Goal: Transaction & Acquisition: Subscribe to service/newsletter

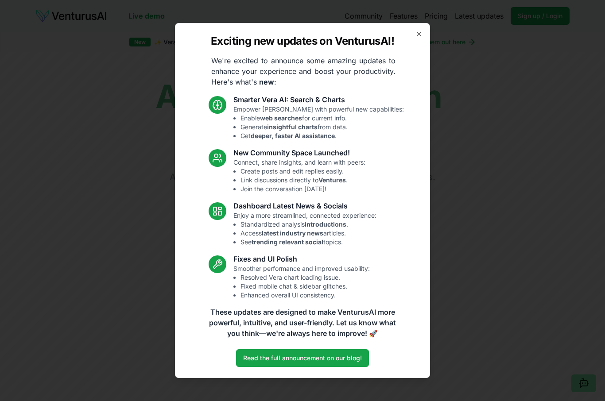
click at [421, 26] on div "Exciting new updates on VenturusAI! We're excited to announce some amazing upda…" at bounding box center [302, 200] width 255 height 355
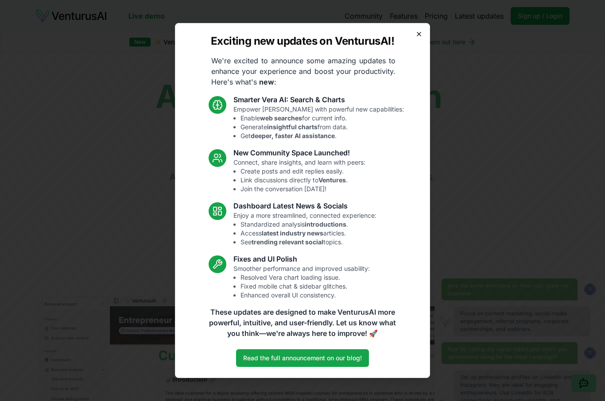
click at [417, 34] on icon "button" at bounding box center [419, 34] width 7 height 7
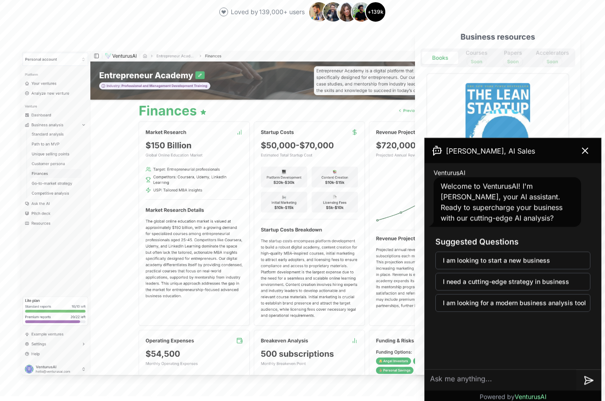
scroll to position [251, 0]
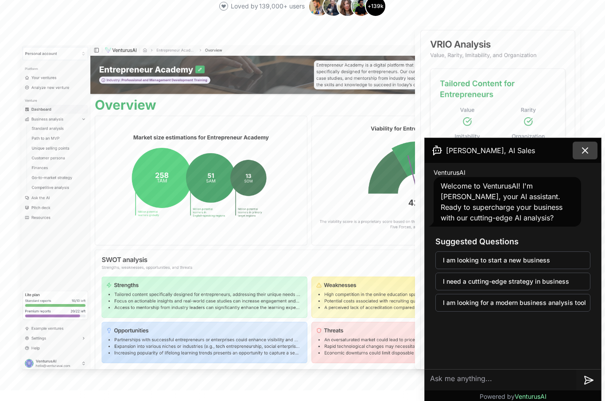
click at [580, 153] on icon at bounding box center [585, 150] width 11 height 11
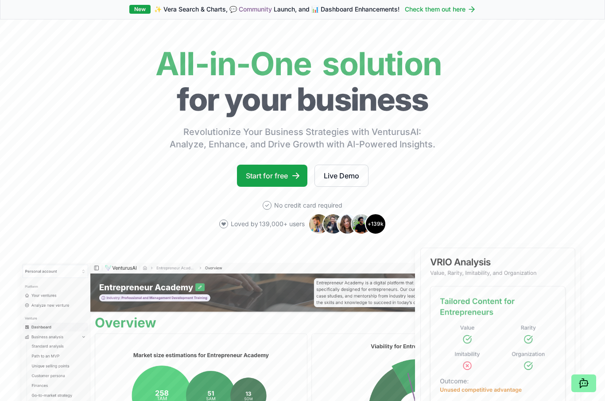
scroll to position [0, 0]
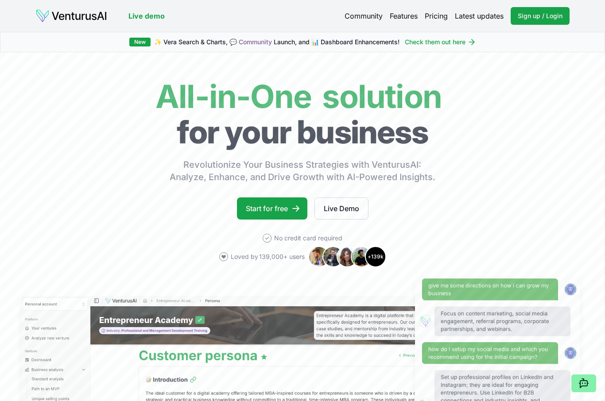
click at [437, 13] on link "Pricing" at bounding box center [436, 16] width 23 height 11
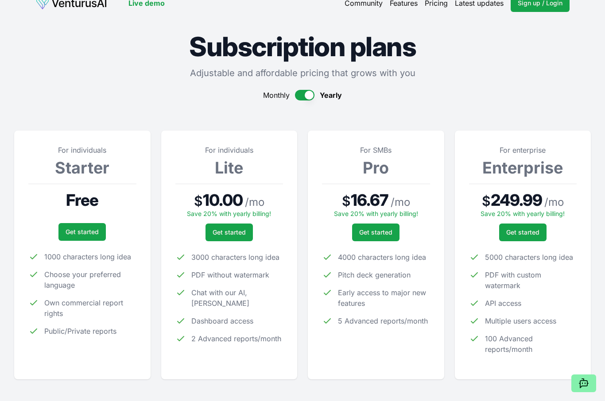
scroll to position [12, 0]
click at [76, 232] on link "Get started" at bounding box center [81, 233] width 47 height 18
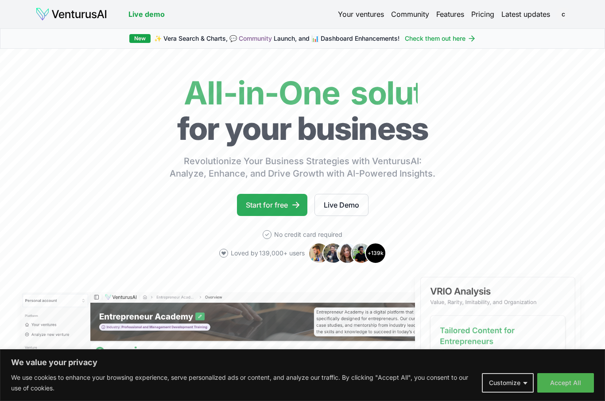
click at [263, 204] on link "Start for free" at bounding box center [272, 205] width 70 height 22
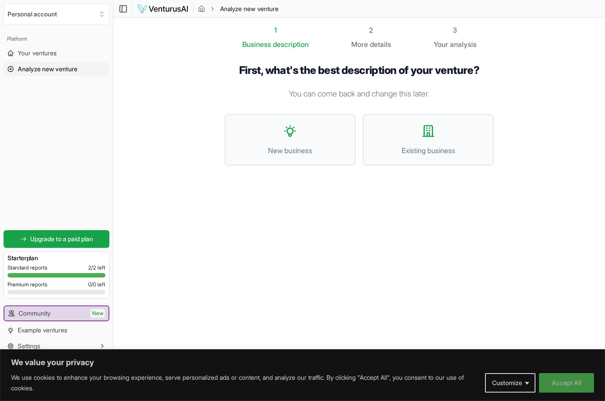
click at [573, 383] on button "Accept All" at bounding box center [566, 382] width 55 height 19
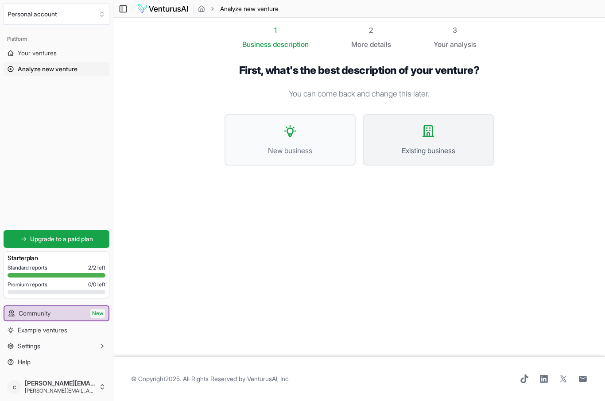
click at [432, 133] on icon at bounding box center [428, 131] width 14 height 14
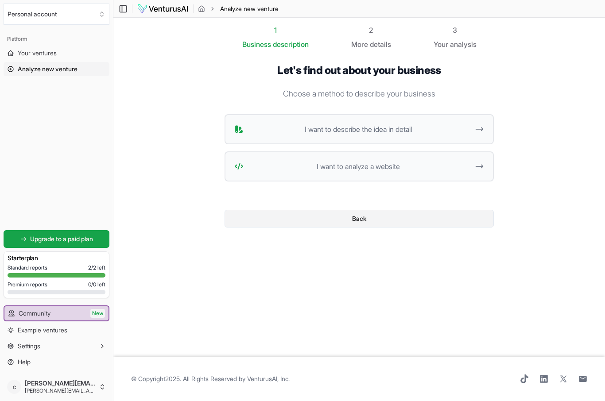
click at [353, 224] on button "Back" at bounding box center [359, 219] width 269 height 18
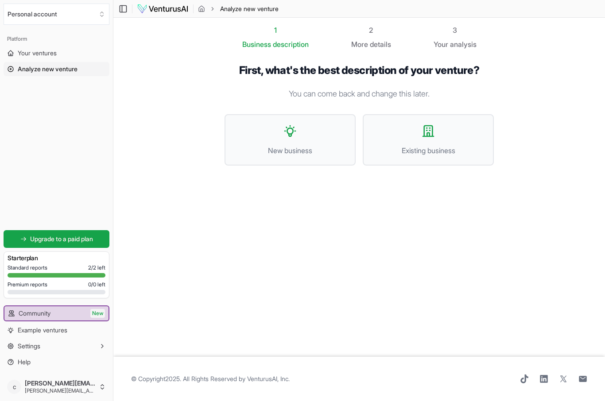
click at [197, 377] on span "© Copyright 2025 . All Rights Reserved by VenturusAI, Inc ." at bounding box center [210, 379] width 159 height 9
click at [432, 137] on icon at bounding box center [428, 131] width 14 height 14
